Goal: Information Seeking & Learning: Learn about a topic

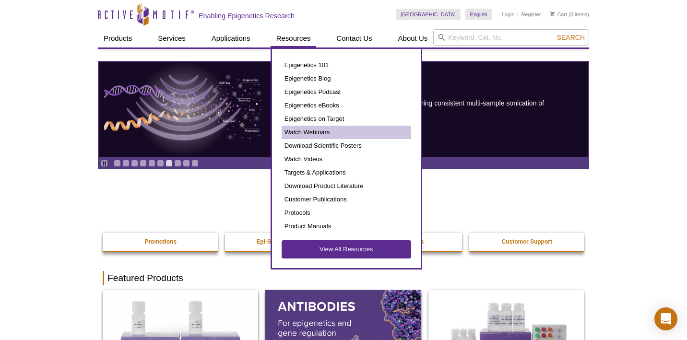
click at [303, 135] on link "Watch Webinars" at bounding box center [347, 132] width 130 height 13
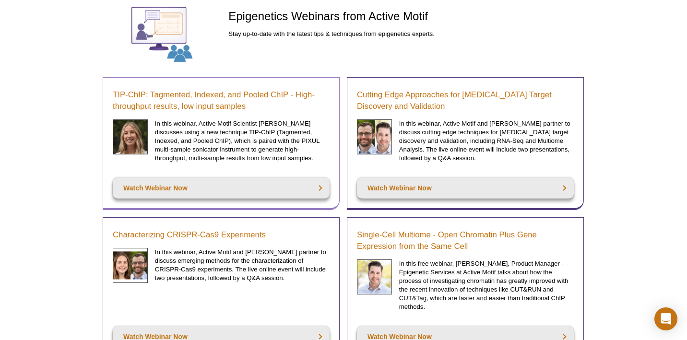
scroll to position [118, 0]
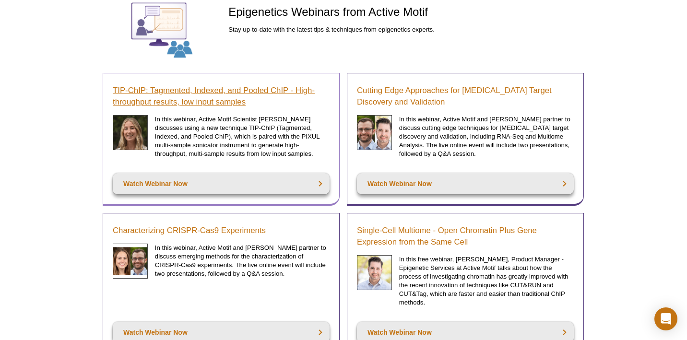
click at [196, 94] on link "TIP-ChIP: Tagmented, Indexed, and Pooled ChIP - High-throughput results, low in…" at bounding box center [221, 96] width 217 height 23
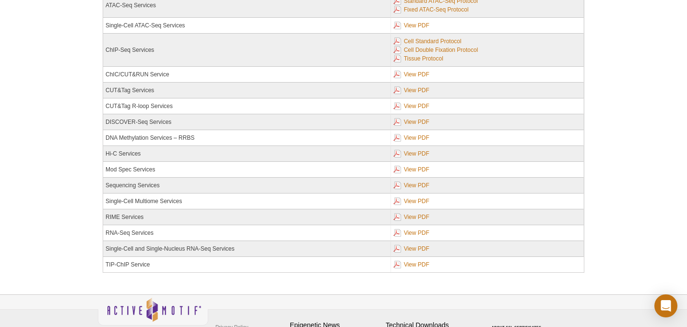
scroll to position [209, 0]
click at [411, 263] on link "View PDF" at bounding box center [412, 263] width 36 height 11
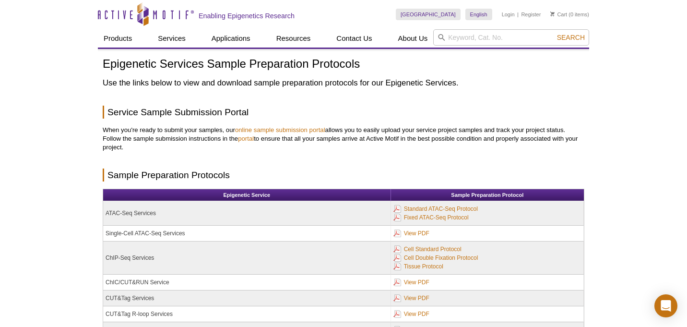
scroll to position [0, 0]
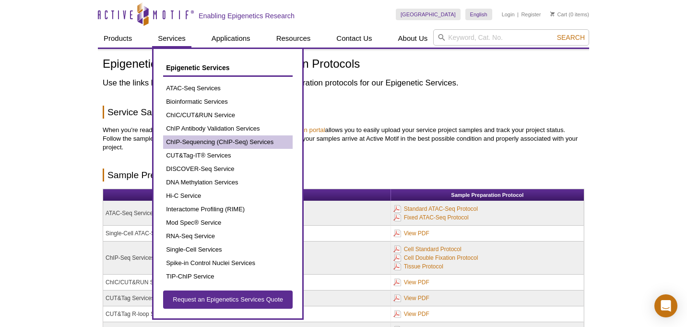
click at [189, 141] on link "ChIP-Sequencing (ChIP-Seq) Services" at bounding box center [228, 141] width 130 height 13
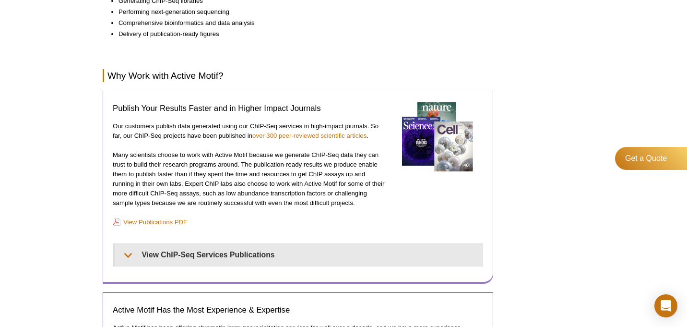
scroll to position [743, 0]
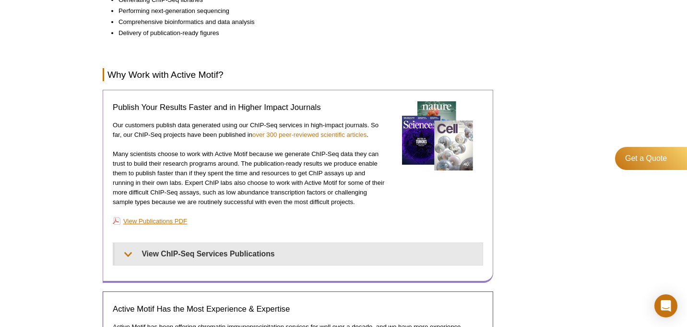
click at [136, 217] on link "View Publications PDF" at bounding box center [150, 221] width 74 height 9
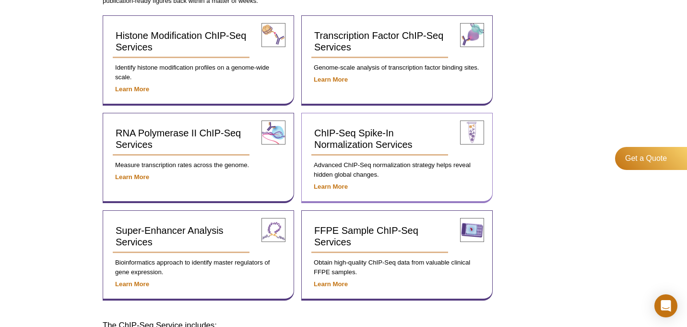
scroll to position [374, 0]
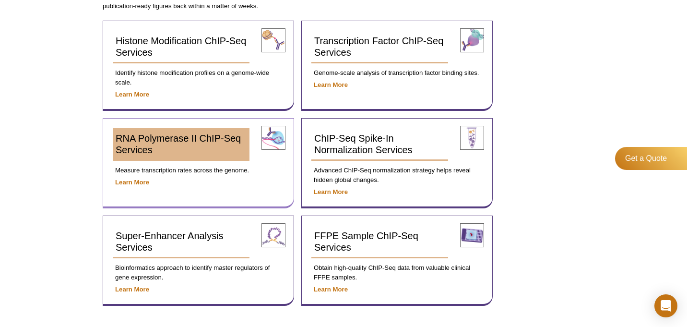
click at [210, 134] on span "RNA Polymerase II ChIP-Seq Services" at bounding box center [178, 144] width 125 height 22
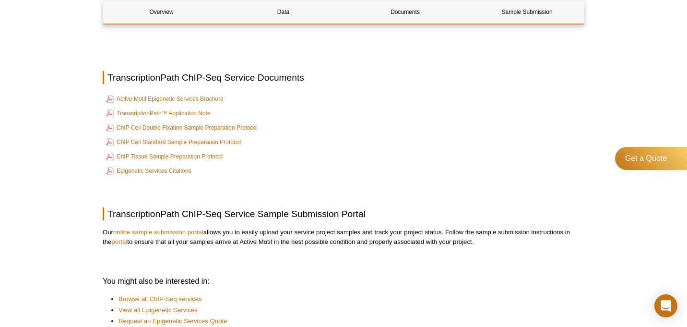
scroll to position [1500, 0]
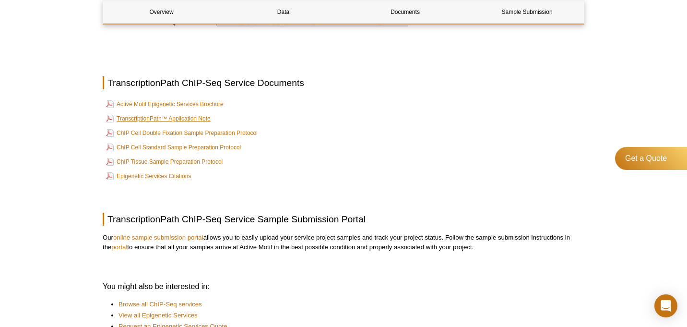
click at [152, 113] on link "TranscriptionPath™ Application Note" at bounding box center [158, 119] width 105 height 12
